Goal: Task Accomplishment & Management: Use online tool/utility

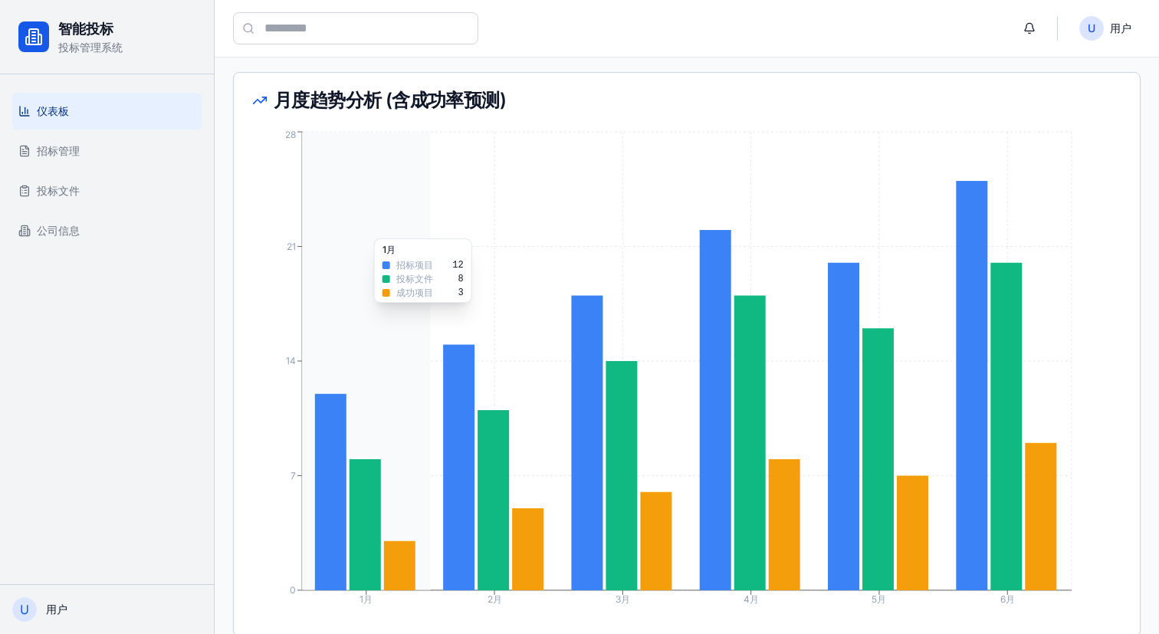
scroll to position [793, 0]
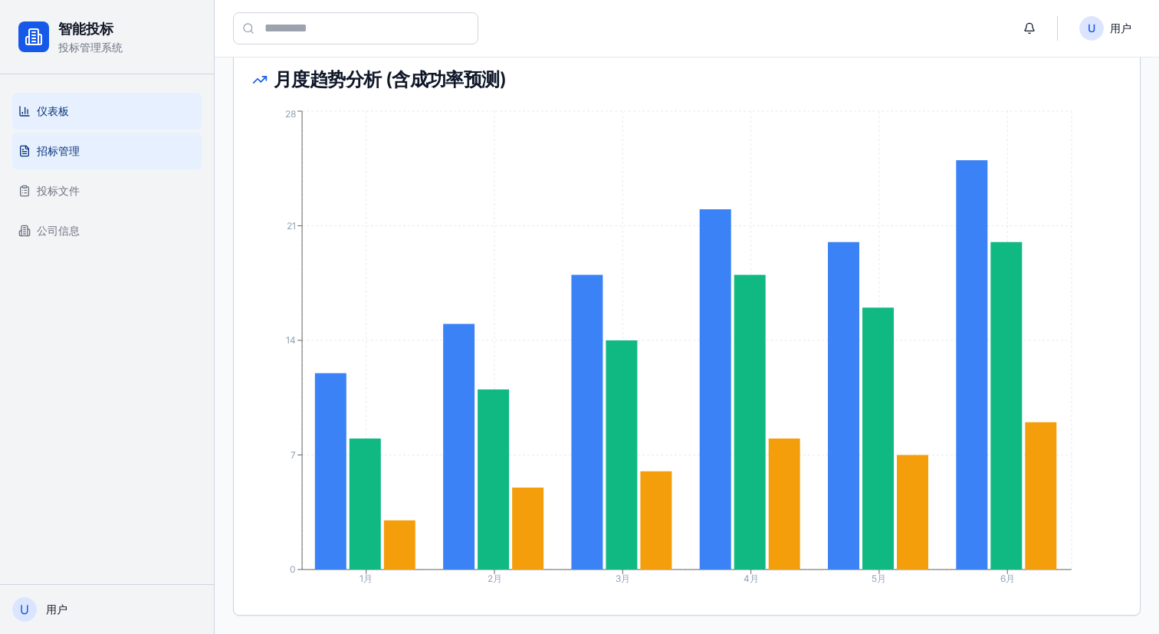
click at [100, 146] on link "招标管理" at bounding box center [106, 151] width 189 height 37
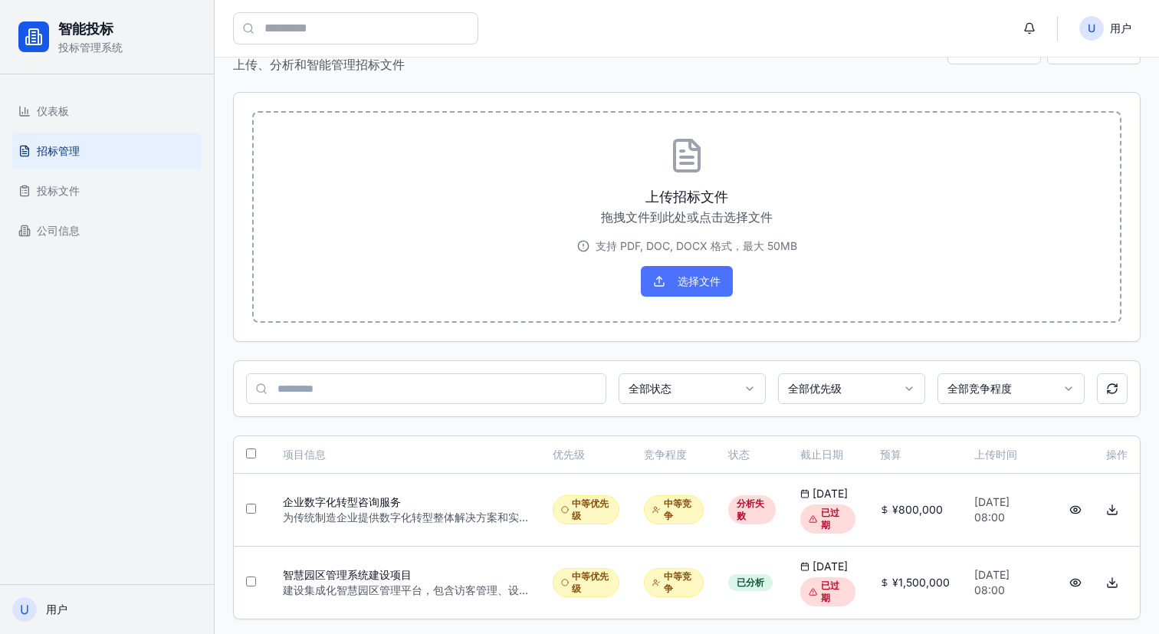
scroll to position [61, 0]
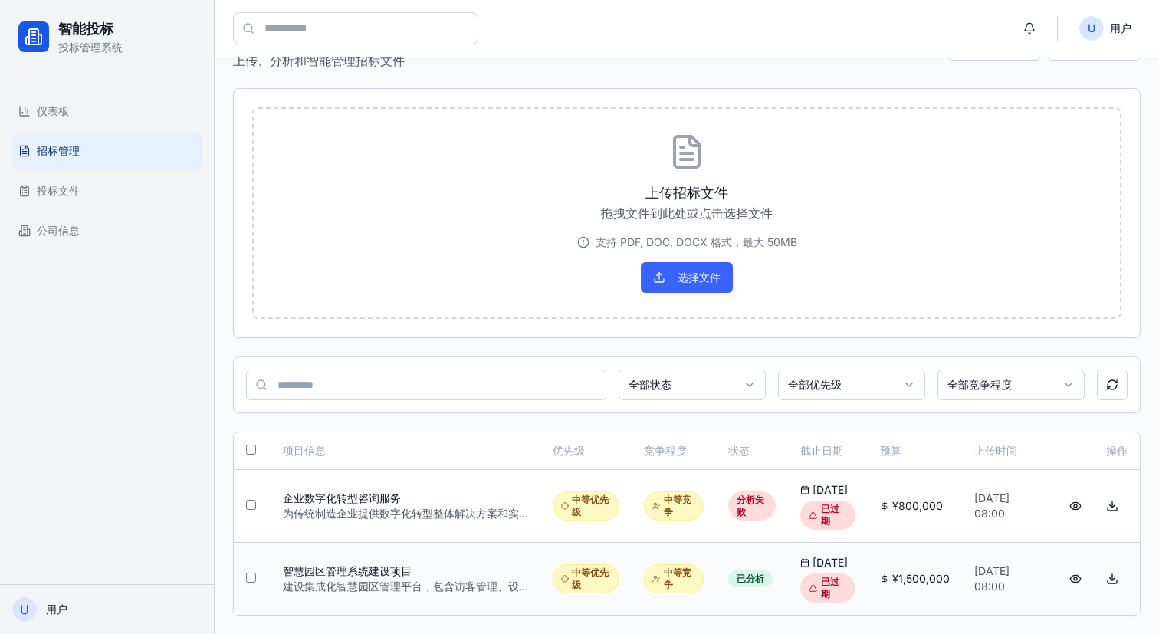
click at [1068, 574] on button at bounding box center [1075, 579] width 31 height 28
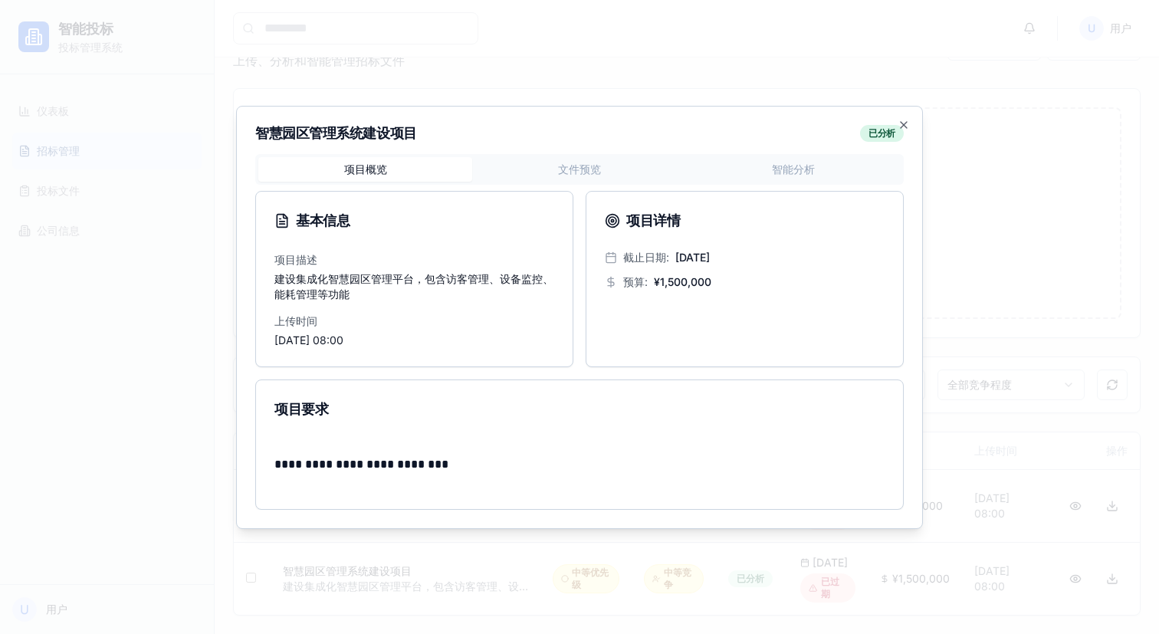
click at [575, 178] on div "**********" at bounding box center [579, 332] width 649 height 356
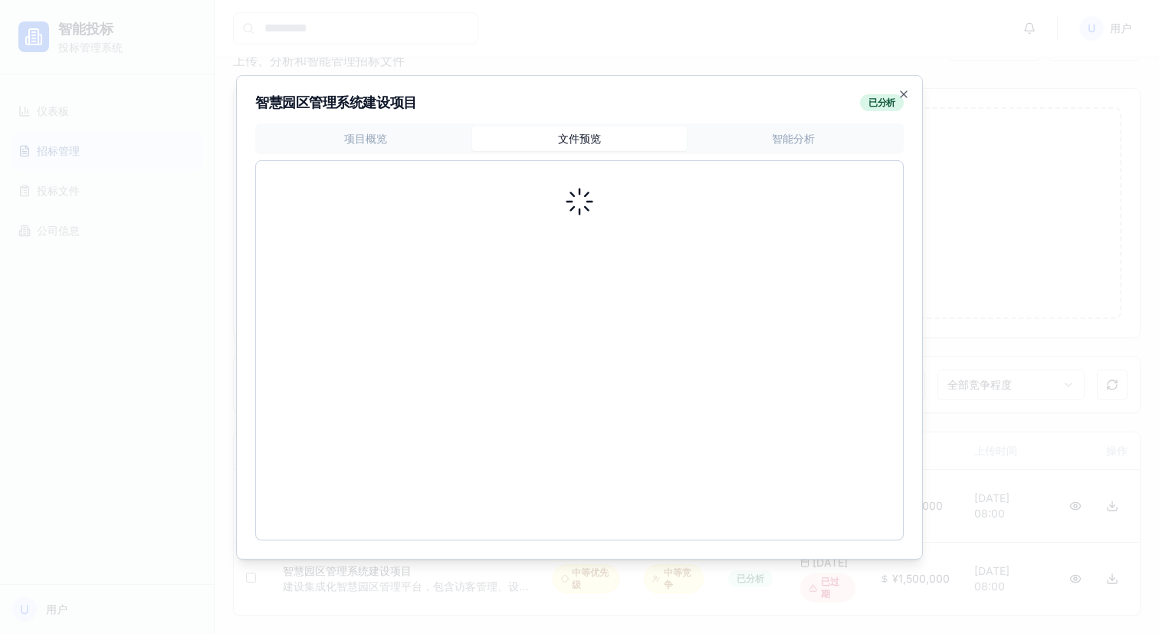
click at [819, 127] on body "智能投标 投标管理系统 仪表板 招标管理 投标文件 公司信息 U 用户 U 用户 招标文件管理 上传、分析和智能管理招标文件 提醒设置 批量导出 上传招标文件…" at bounding box center [579, 289] width 1159 height 689
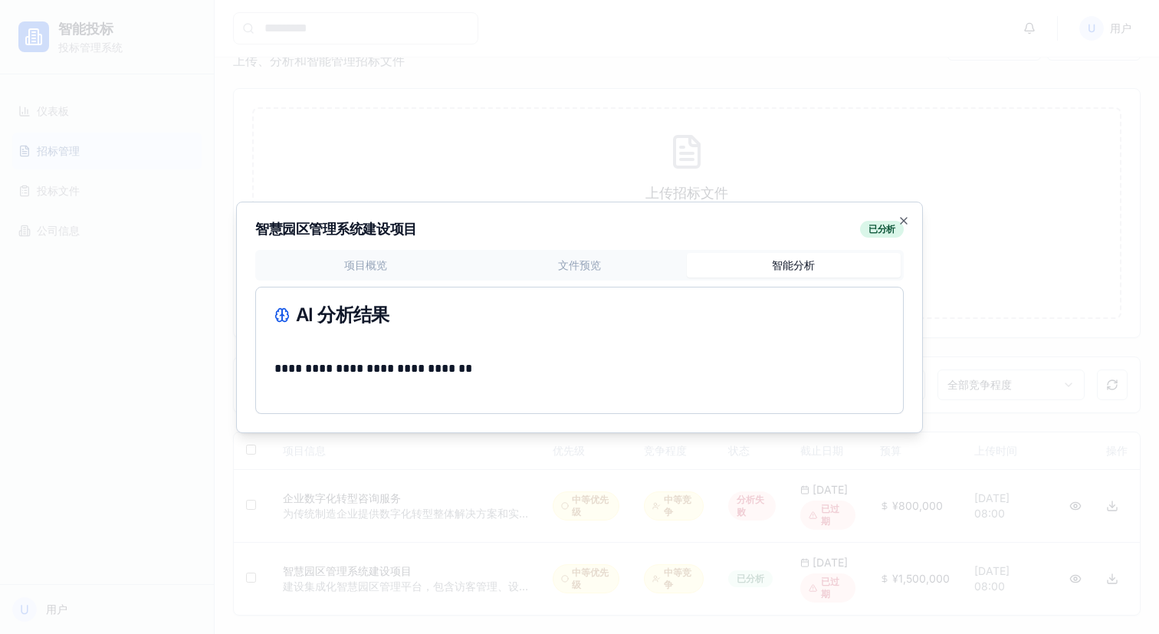
click at [580, 360] on p "**********" at bounding box center [579, 368] width 610 height 21
click at [904, 217] on icon "button" at bounding box center [904, 221] width 12 height 12
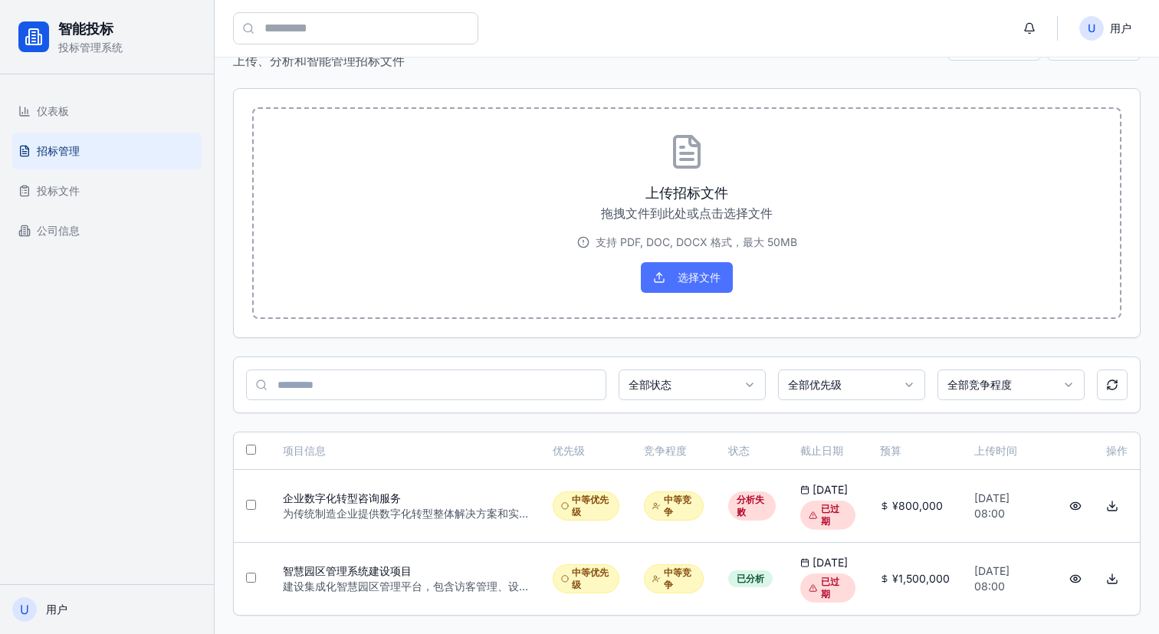
click at [694, 270] on button "选择文件" at bounding box center [687, 277] width 92 height 31
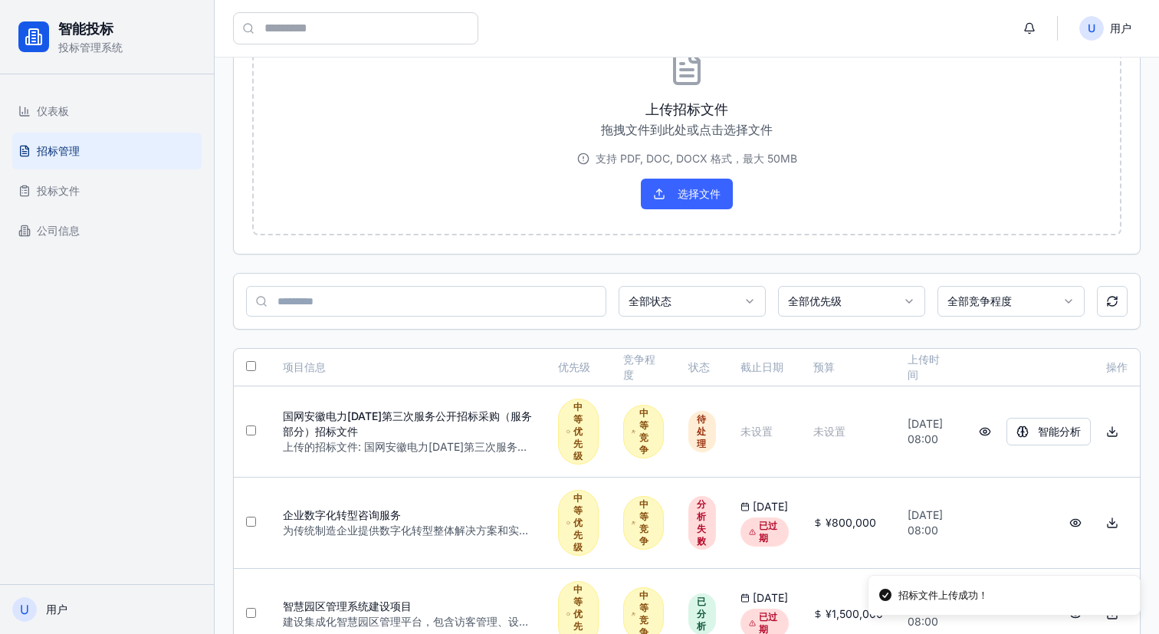
scroll to position [152, 0]
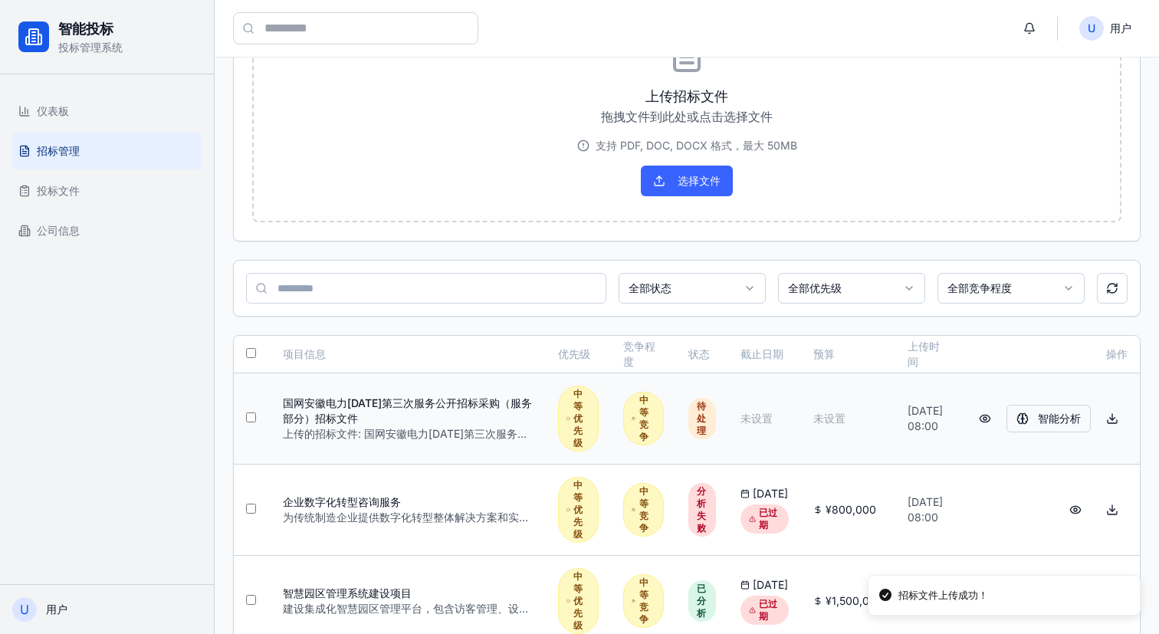
click at [1049, 415] on button "智能分析" at bounding box center [1049, 419] width 84 height 28
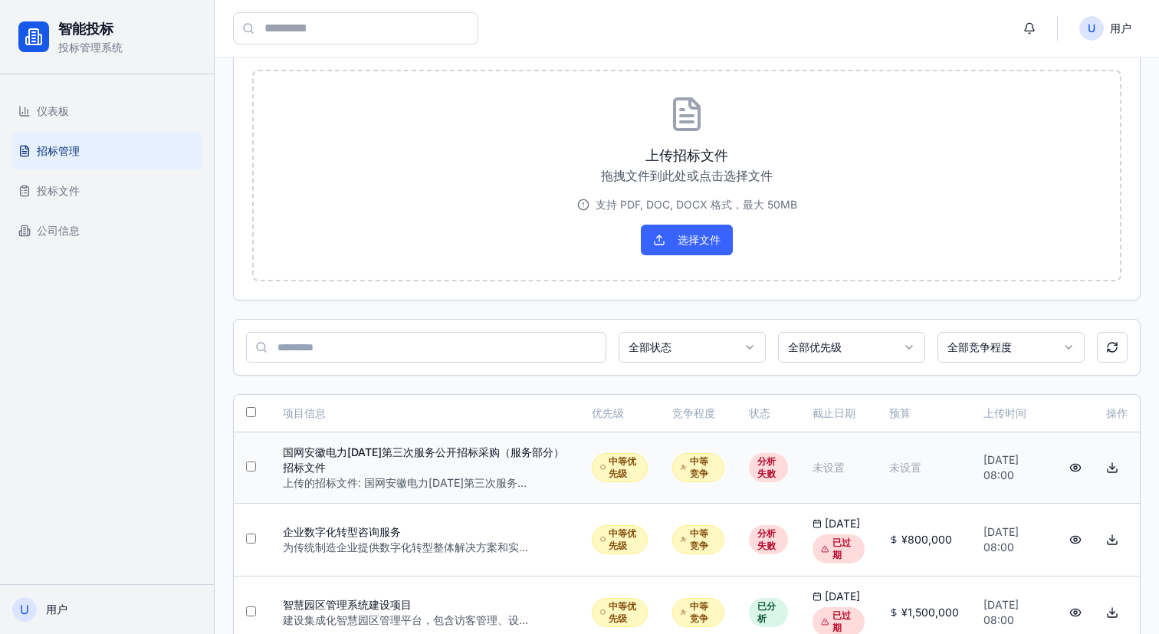
scroll to position [0, 0]
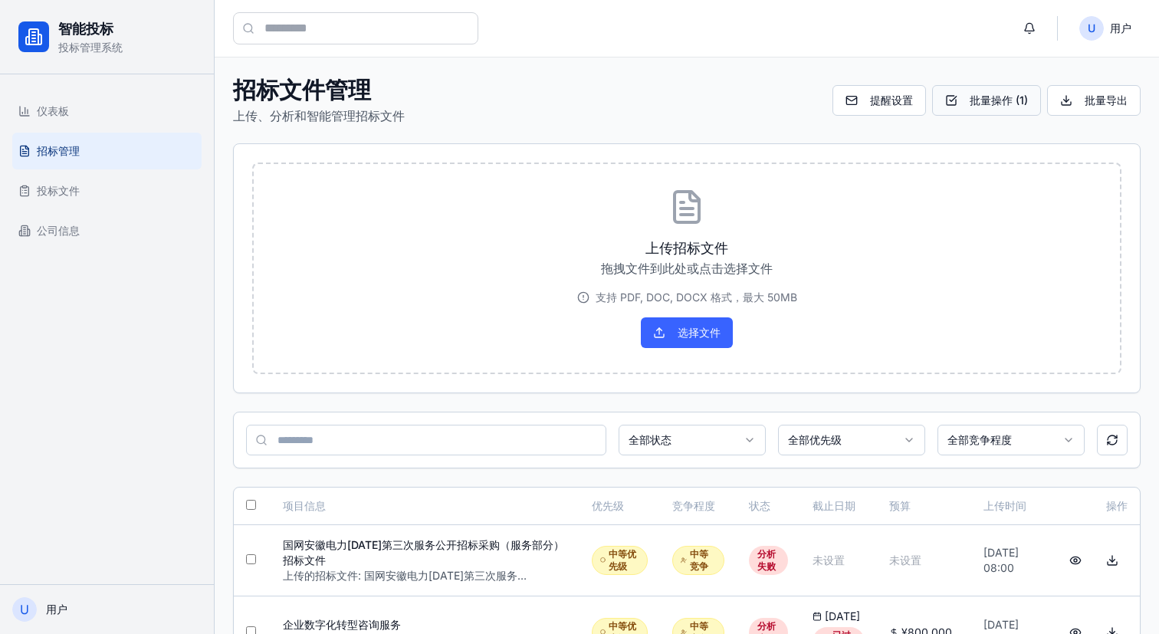
click at [971, 102] on button "批量操作 ( 1 )" at bounding box center [986, 100] width 109 height 31
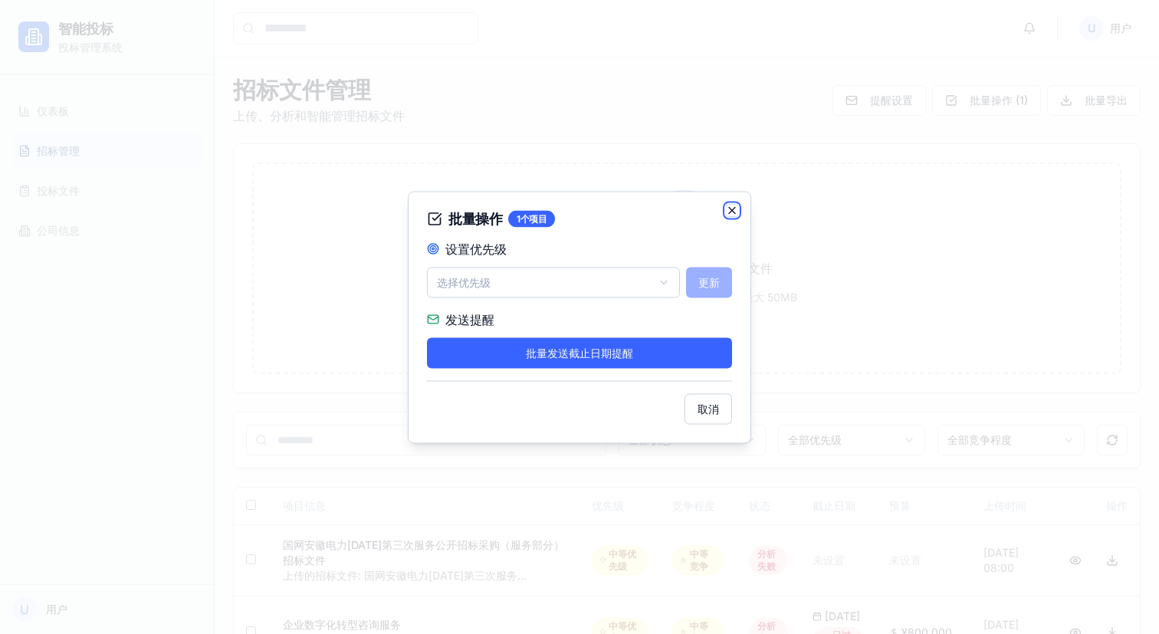
click at [728, 212] on icon "button" at bounding box center [732, 210] width 12 height 12
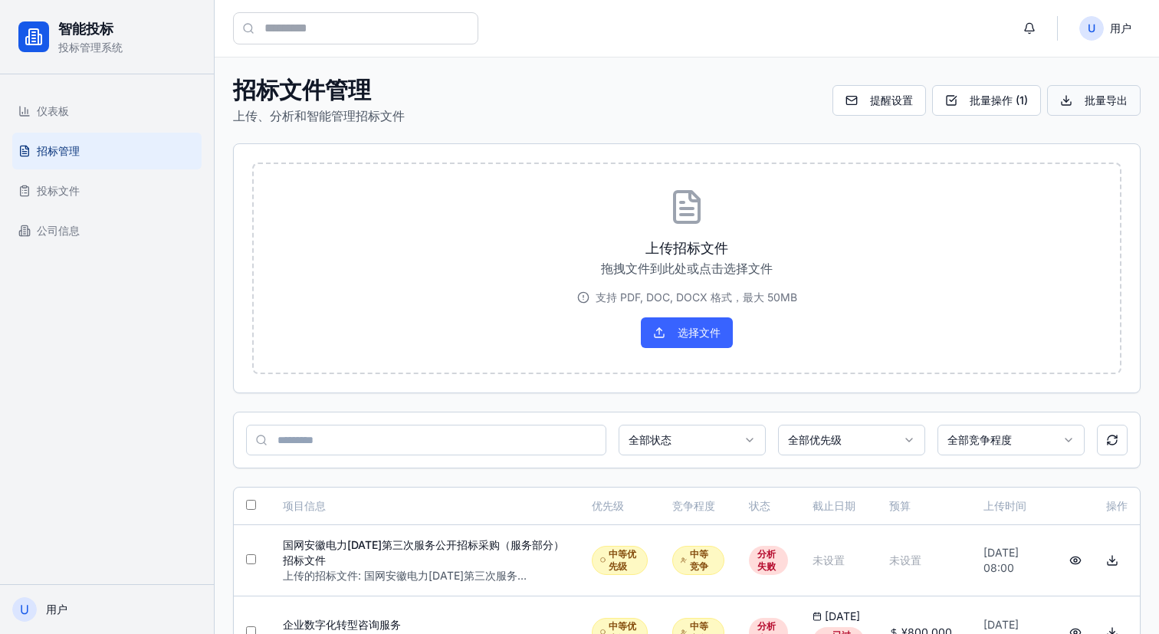
click at [1071, 103] on button "批量导出" at bounding box center [1094, 100] width 94 height 31
click at [117, 188] on link "投标文件" at bounding box center [106, 191] width 189 height 37
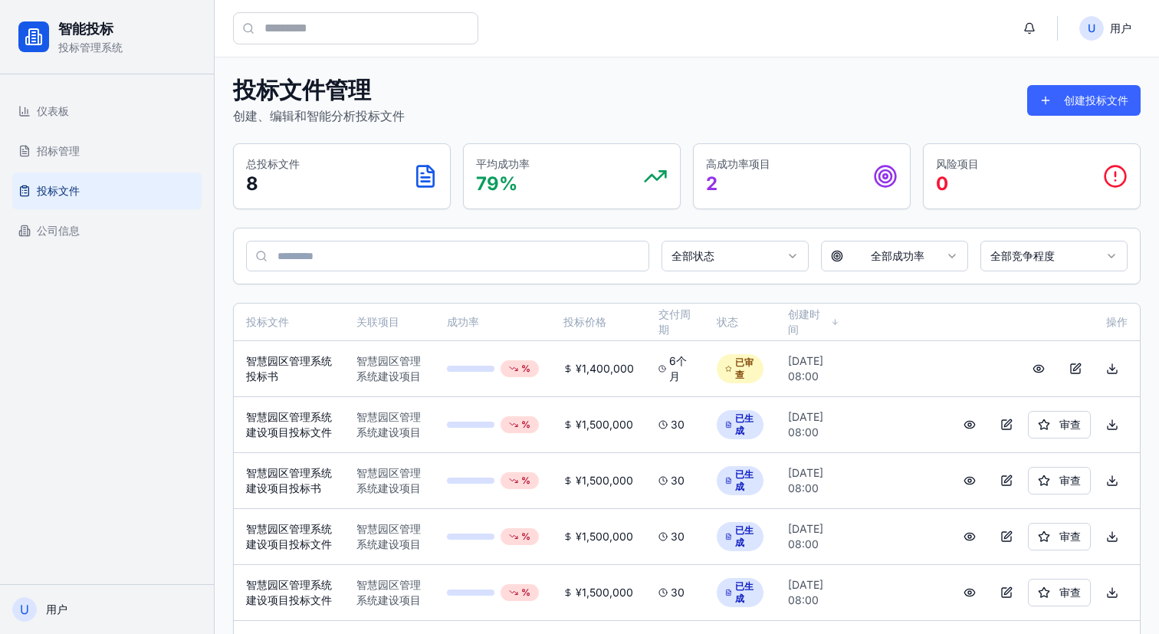
click at [393, 171] on div "总投标文件 8" at bounding box center [342, 176] width 192 height 40
click at [550, 172] on div "平均成功率 79 %" at bounding box center [572, 176] width 192 height 40
click at [774, 179] on div "高成功率项目 2" at bounding box center [802, 176] width 192 height 40
click at [959, 190] on p "0" at bounding box center [957, 184] width 43 height 25
click at [542, 251] on input at bounding box center [447, 256] width 403 height 31
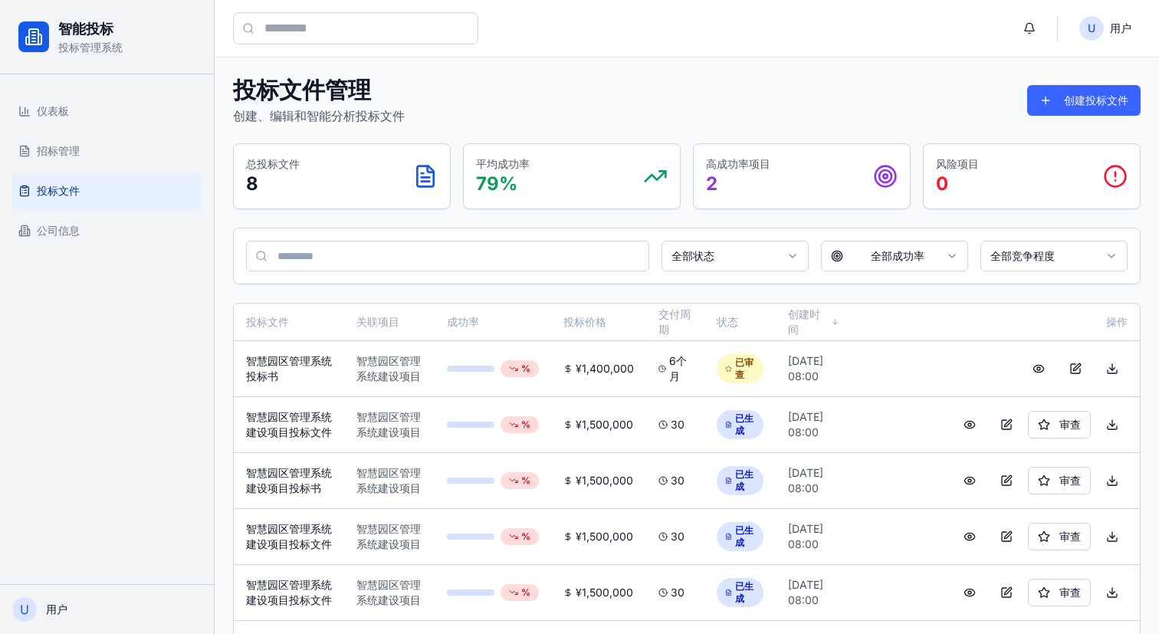
click at [760, 258] on html "智能投标 投标管理系统 仪表板 招标管理 投标文件 公司信息 U 用户 U 用户 投标文件管理 创建、编辑和智能分析投标文件 创建投标文件 总投标文件 8 平…" at bounding box center [579, 403] width 1159 height 807
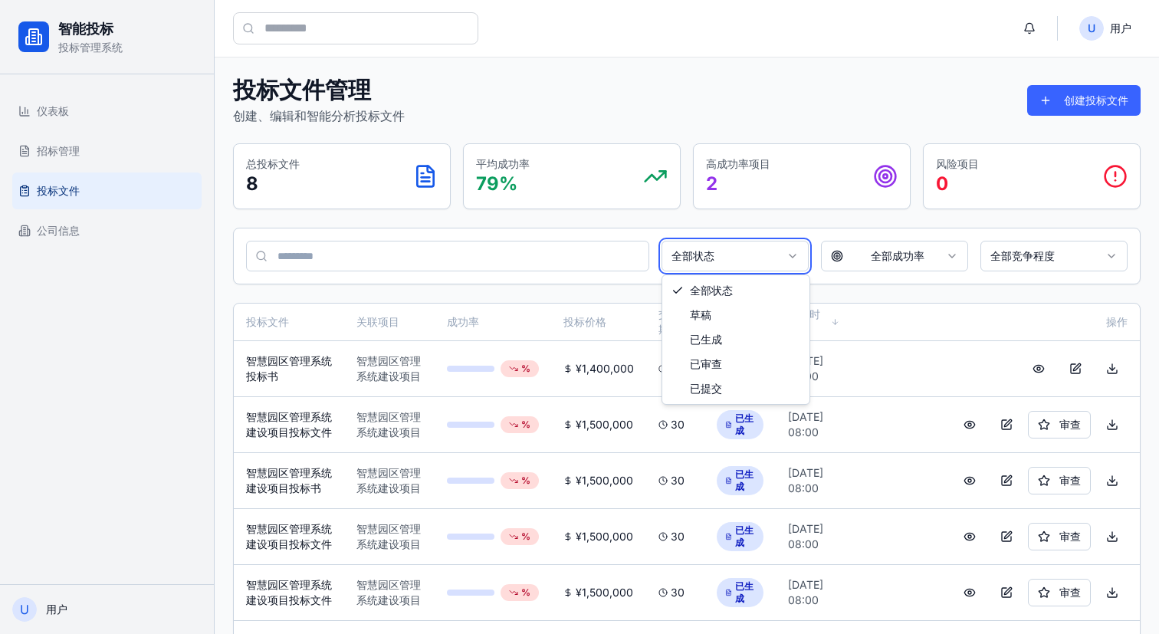
click at [783, 258] on html "智能投标 投标管理系统 仪表板 招标管理 投标文件 公司信息 U 用户 U 用户 投标文件管理 创建、编辑和智能分析投标文件 创建投标文件 总投标文件 8 平…" at bounding box center [579, 403] width 1159 height 807
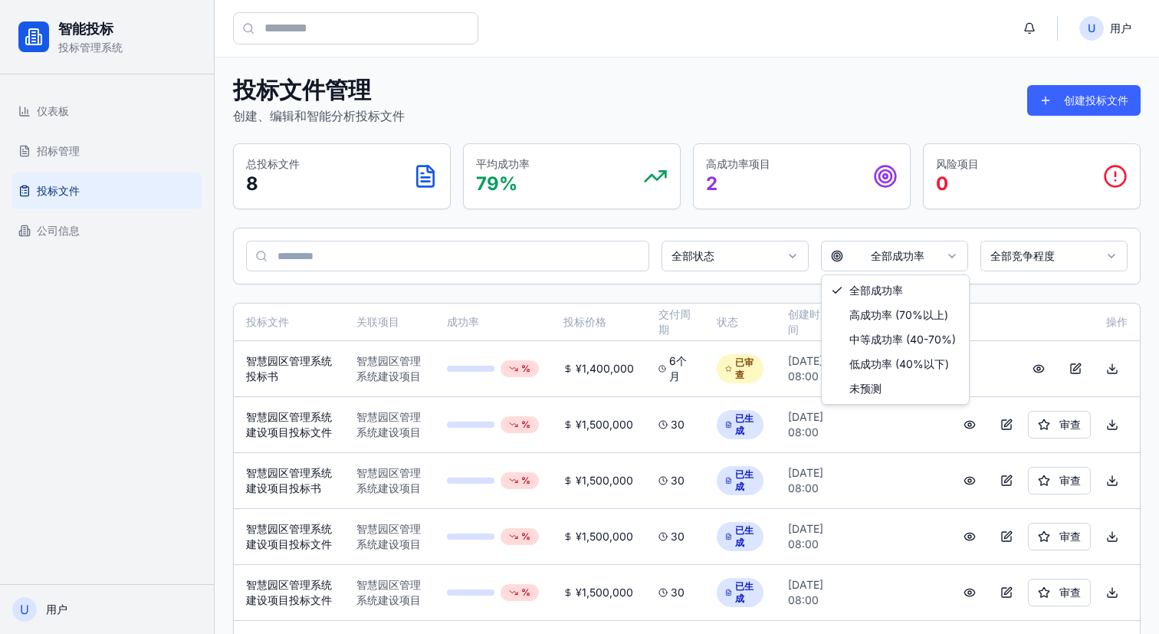
click at [870, 258] on html "智能投标 投标管理系统 仪表板 招标管理 投标文件 公司信息 U 用户 U 用户 投标文件管理 创建、编辑和智能分析投标文件 创建投标文件 总投标文件 8 平…" at bounding box center [579, 403] width 1159 height 807
click at [869, 258] on html "智能投标 投标管理系统 仪表板 招标管理 投标文件 公司信息 U 用户 U 用户 投标文件管理 创建、编辑和智能分析投标文件 创建投标文件 总投标文件 8 平…" at bounding box center [579, 403] width 1159 height 807
click at [935, 295] on div "投标文件管理 创建、编辑和智能分析投标文件 创建投标文件 总投标文件 8 平均成功率 79 % 高成功率项目 2 风险项目 0 全部状态 全部成功率 全部竞争…" at bounding box center [687, 432] width 908 height 713
click at [1004, 430] on button at bounding box center [1006, 425] width 31 height 28
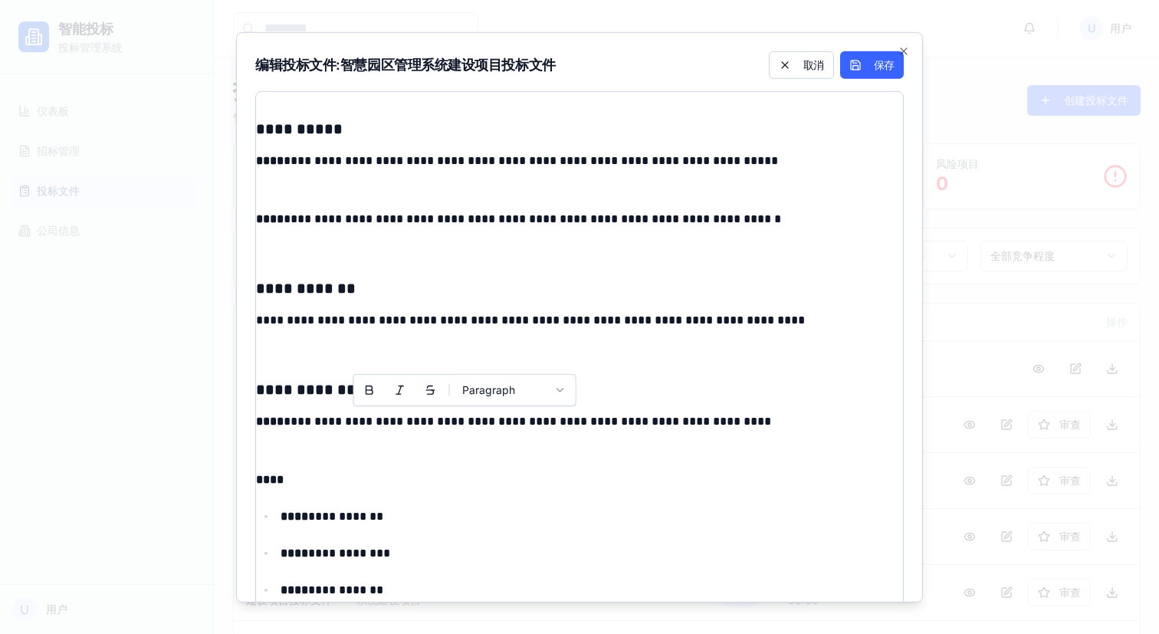
click at [465, 415] on p "**********" at bounding box center [579, 431] width 647 height 43
click at [511, 438] on p "**********" at bounding box center [579, 431] width 647 height 43
drag, startPoint x: 438, startPoint y: 317, endPoint x: 615, endPoint y: 317, distance: 177.1
click at [615, 317] on p "**********" at bounding box center [579, 330] width 647 height 43
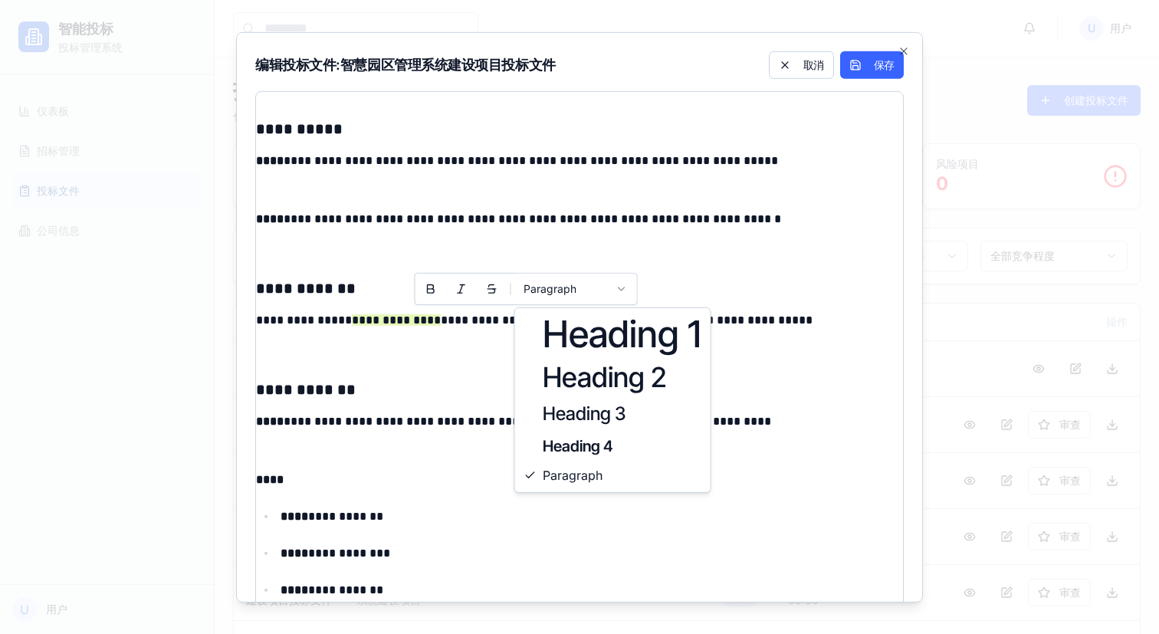
click at [545, 287] on body "智能投标 投标管理系统 仪表板 招标管理 投标文件 公司信息 U 用户 U 用户 投标文件管理 创建、编辑和智能分析投标文件 创建投标文件 总投标文件 8 平…" at bounding box center [579, 403] width 1159 height 807
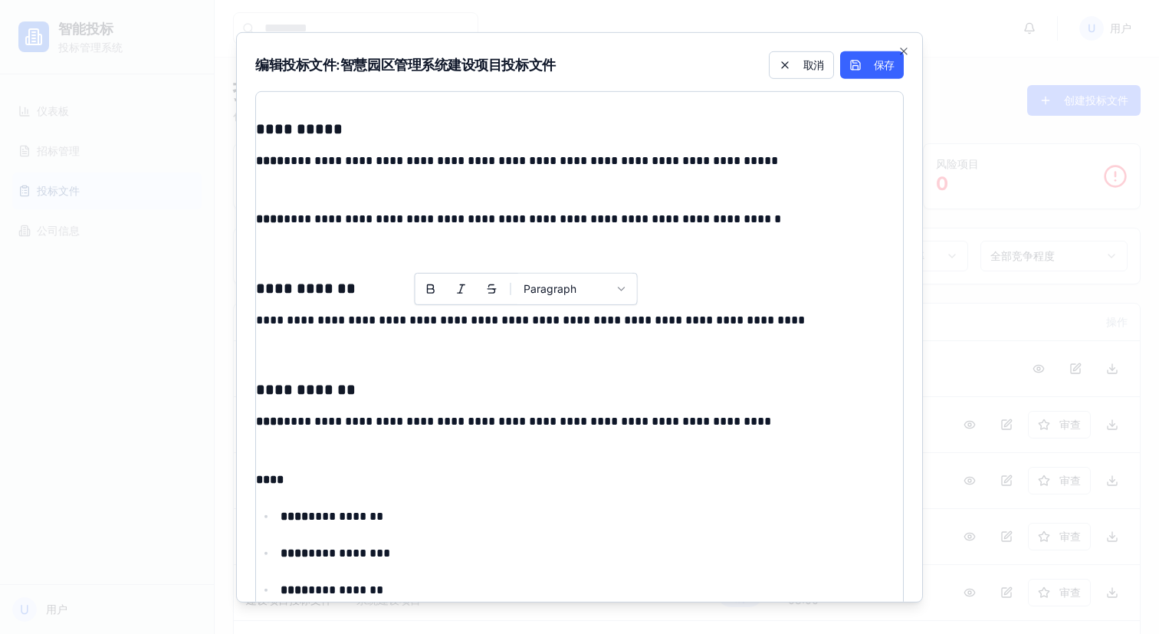
click at [603, 432] on p "**********" at bounding box center [579, 431] width 647 height 43
click at [564, 352] on p "**********" at bounding box center [579, 330] width 647 height 43
click at [409, 427] on p "**********" at bounding box center [579, 431] width 647 height 43
click at [479, 527] on p "**********" at bounding box center [592, 515] width 623 height 21
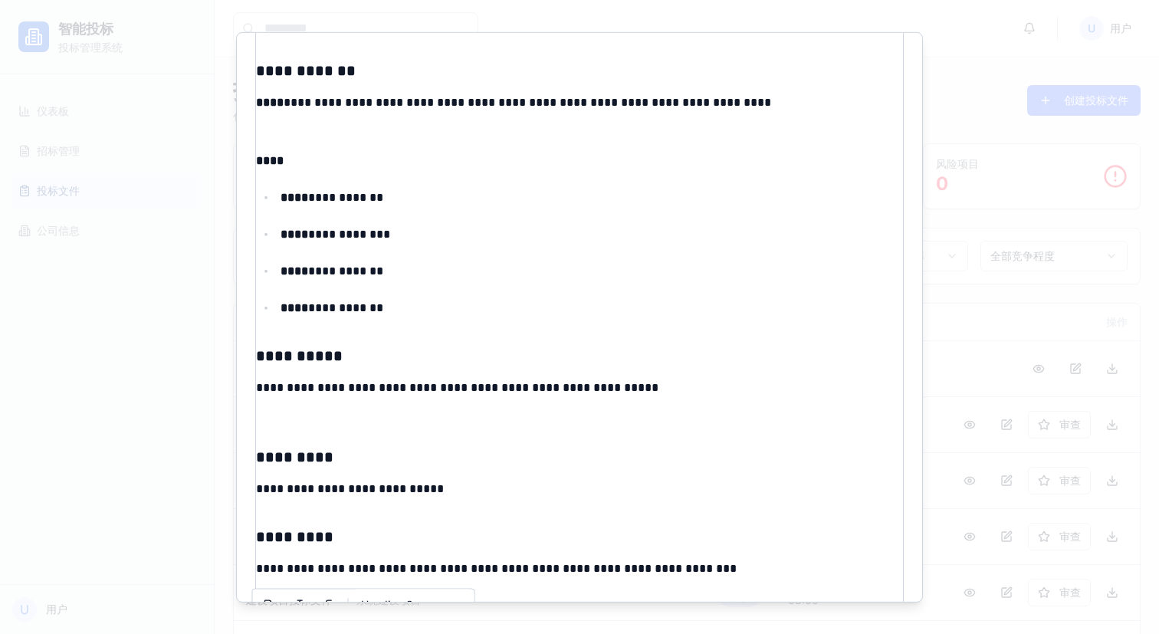
scroll to position [554, 0]
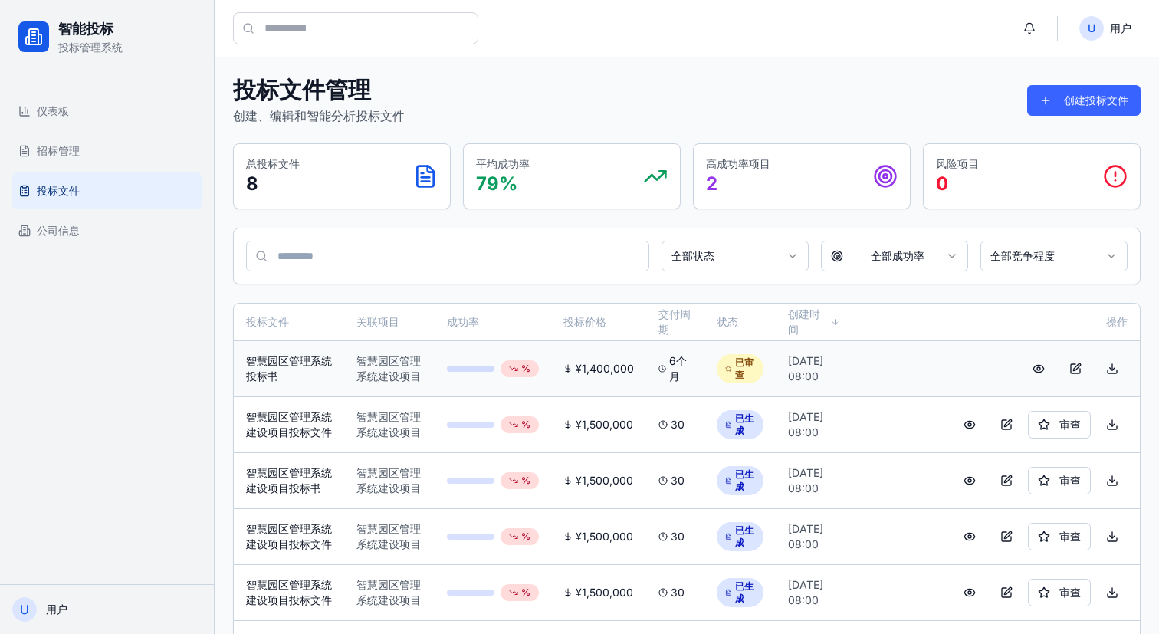
click at [1106, 372] on button at bounding box center [1112, 369] width 31 height 28
click at [1114, 368] on button at bounding box center [1112, 369] width 31 height 28
click at [77, 154] on span "招标管理" at bounding box center [58, 150] width 43 height 15
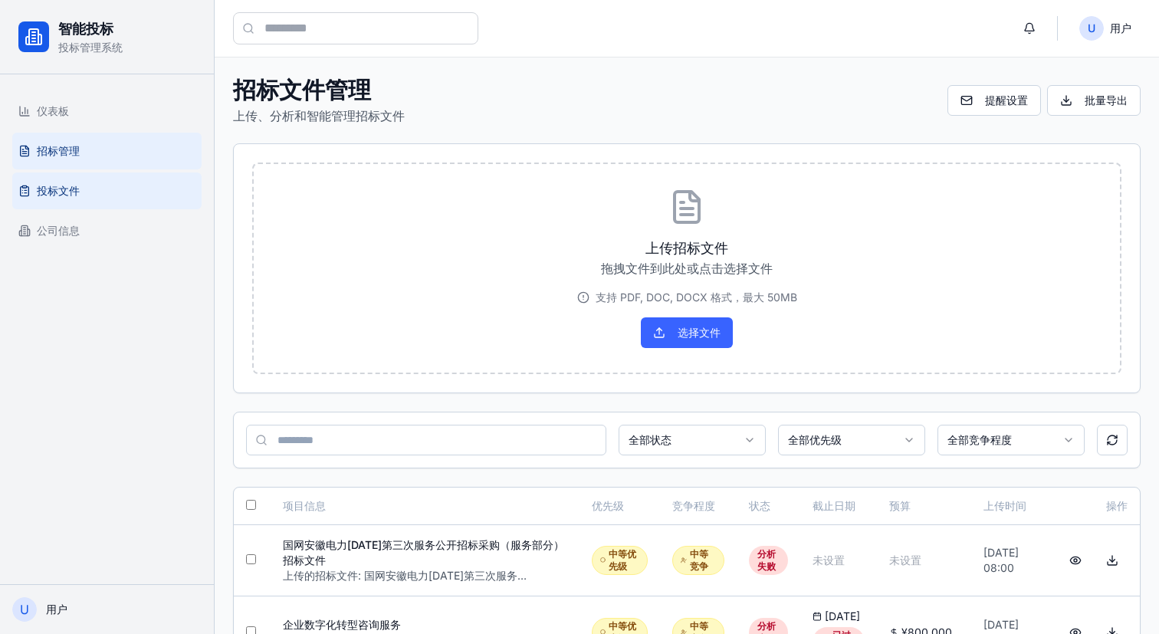
click at [84, 187] on link "投标文件" at bounding box center [106, 191] width 189 height 37
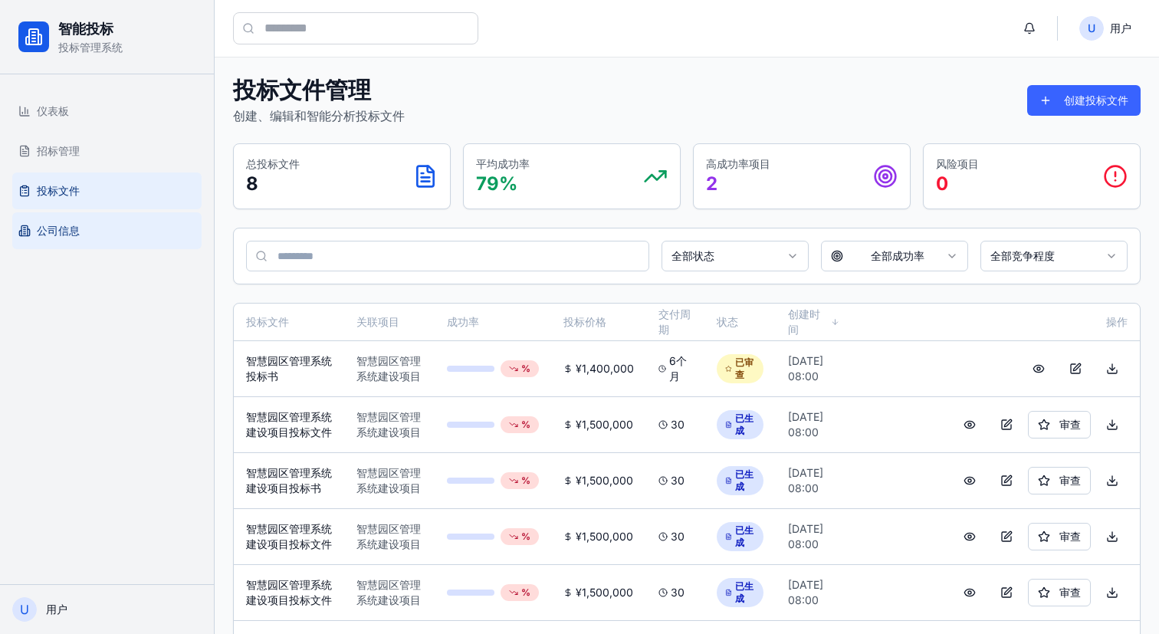
click at [85, 226] on link "公司信息" at bounding box center [106, 230] width 189 height 37
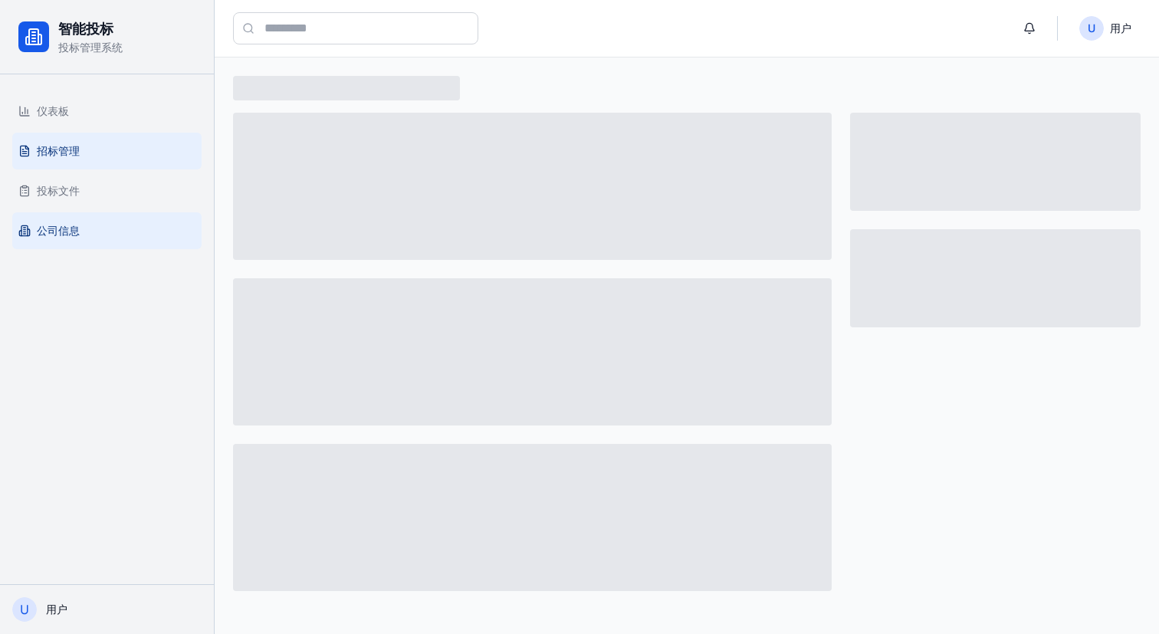
click at [81, 168] on link "招标管理" at bounding box center [106, 151] width 189 height 37
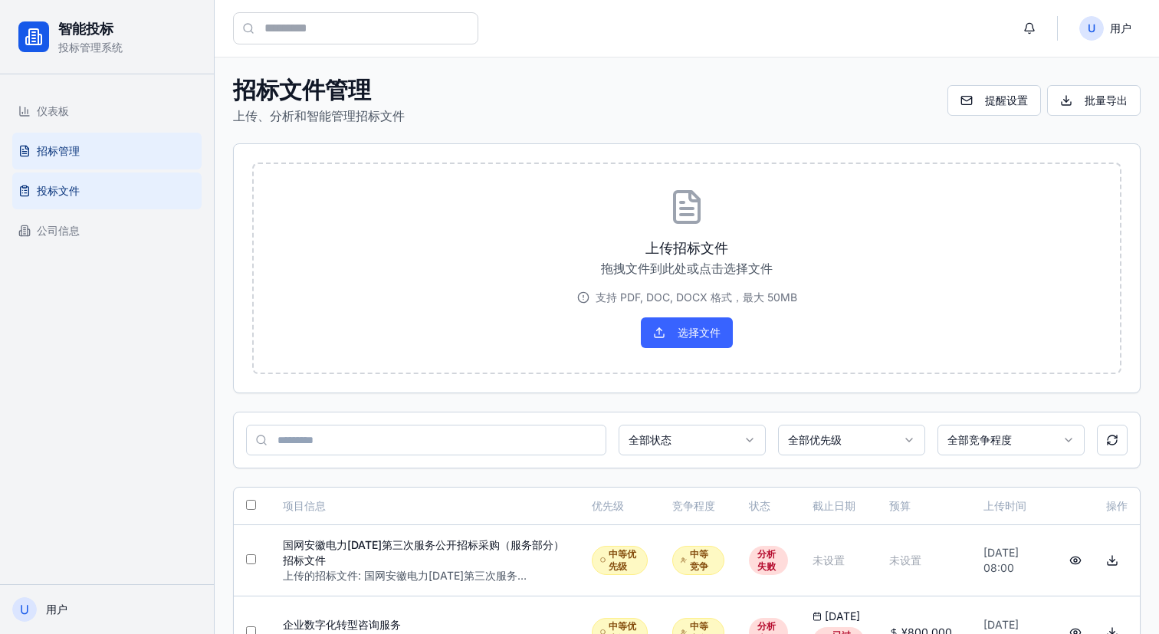
click at [81, 182] on link "投标文件" at bounding box center [106, 191] width 189 height 37
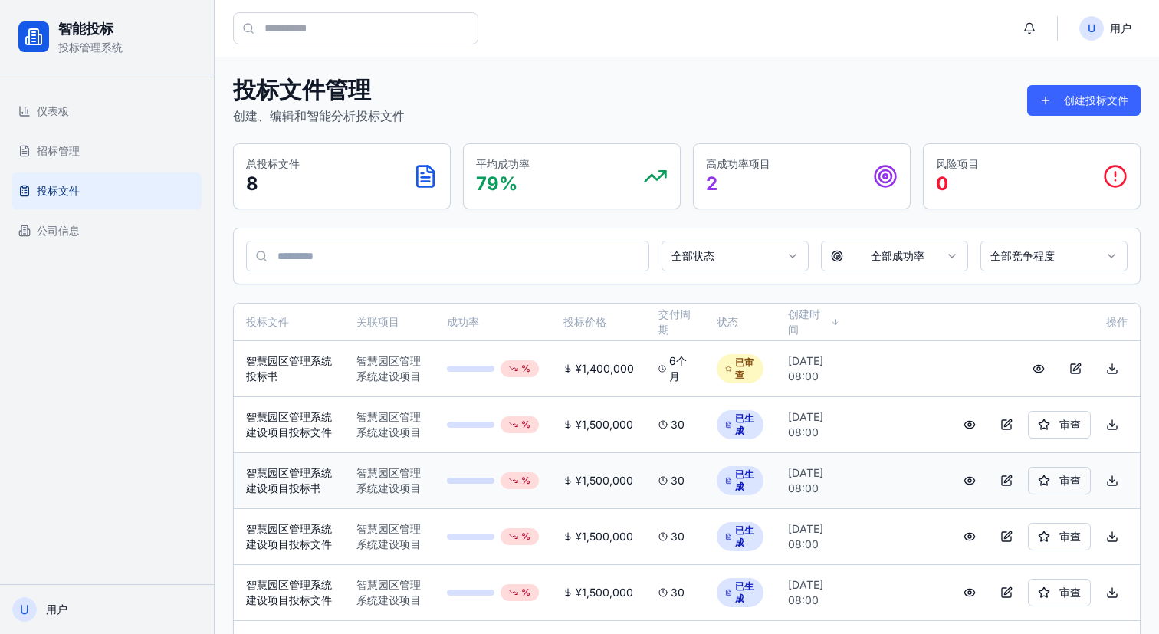
click at [1065, 495] on button "审查" at bounding box center [1059, 481] width 63 height 28
click at [1066, 495] on button "审查" at bounding box center [1059, 481] width 63 height 28
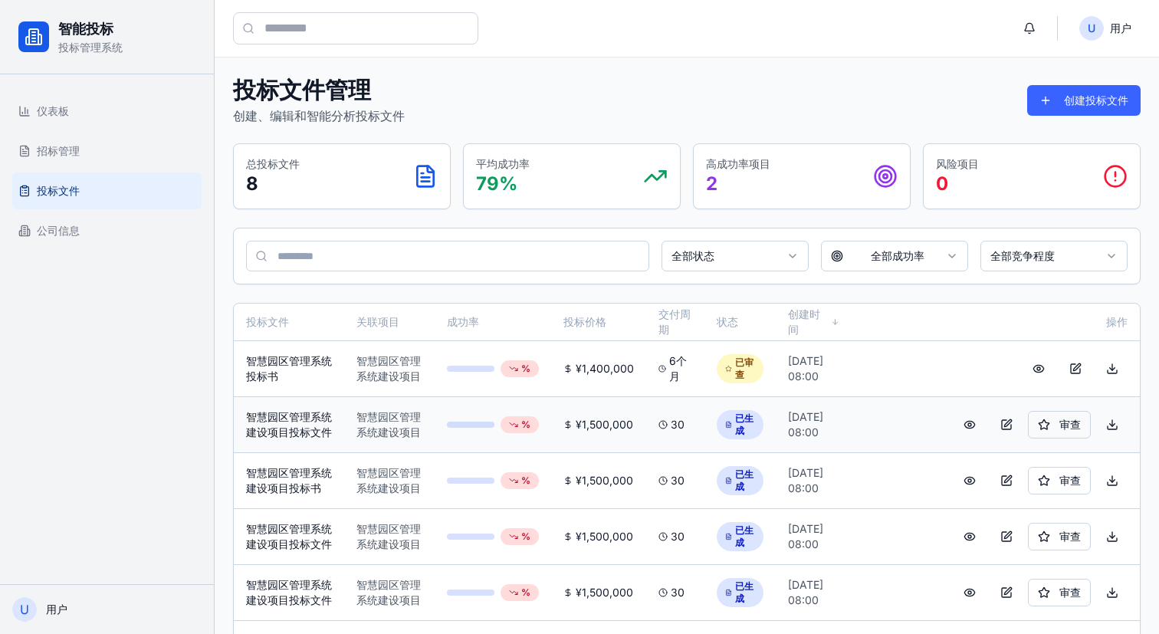
click at [1066, 439] on button "审查" at bounding box center [1059, 425] width 63 height 28
